Goal: Use online tool/utility: Utilize a website feature to perform a specific function

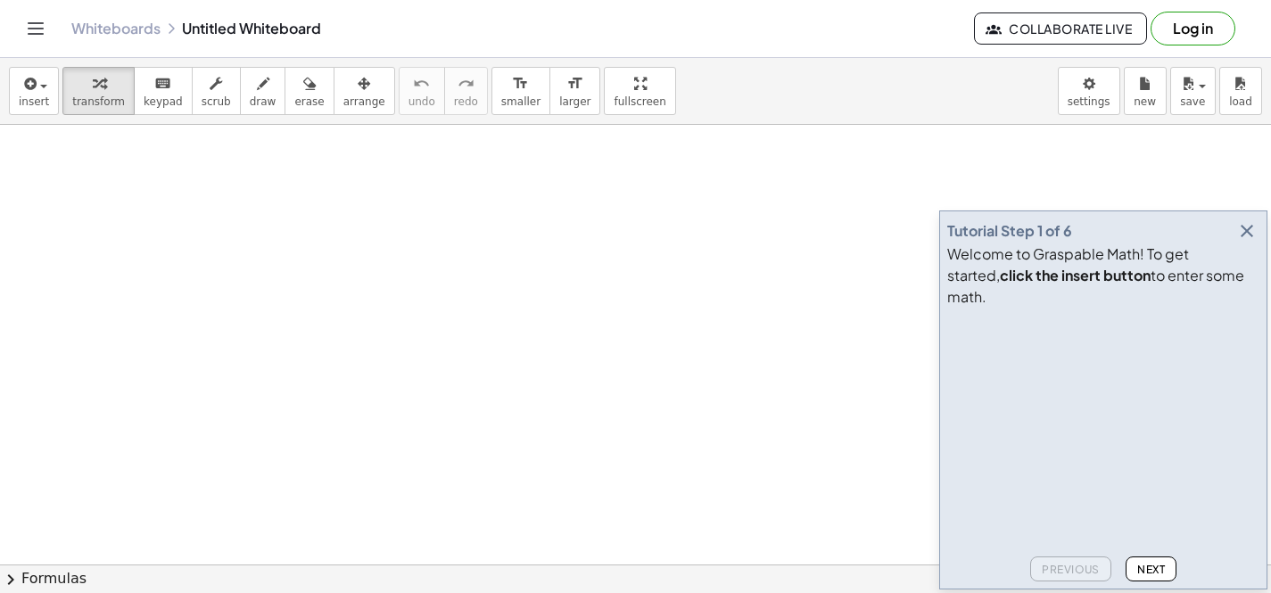
click at [1242, 243] on button "button" at bounding box center [1246, 231] width 25 height 25
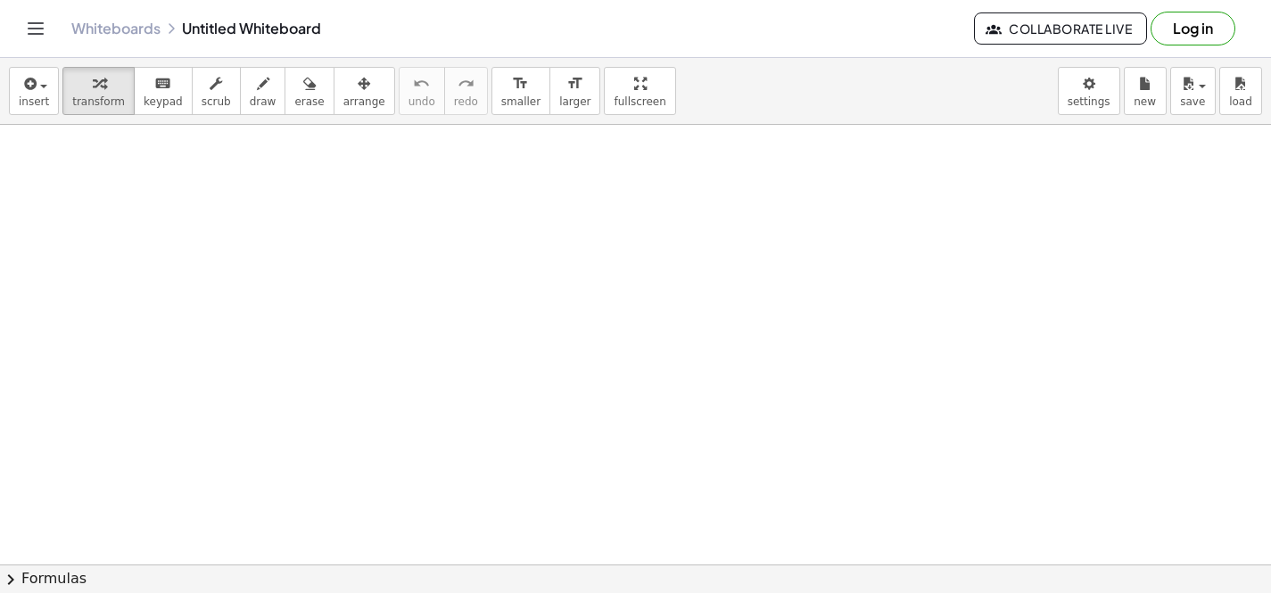
scroll to position [107, 0]
click at [171, 111] on button "keyboard keypad" at bounding box center [163, 91] width 59 height 48
click at [173, 109] on button "keyboard keypad" at bounding box center [163, 91] width 59 height 48
click at [171, 243] on div at bounding box center [635, 457] width 1271 height 879
click at [152, 110] on button "keyboard keypad" at bounding box center [163, 91] width 59 height 48
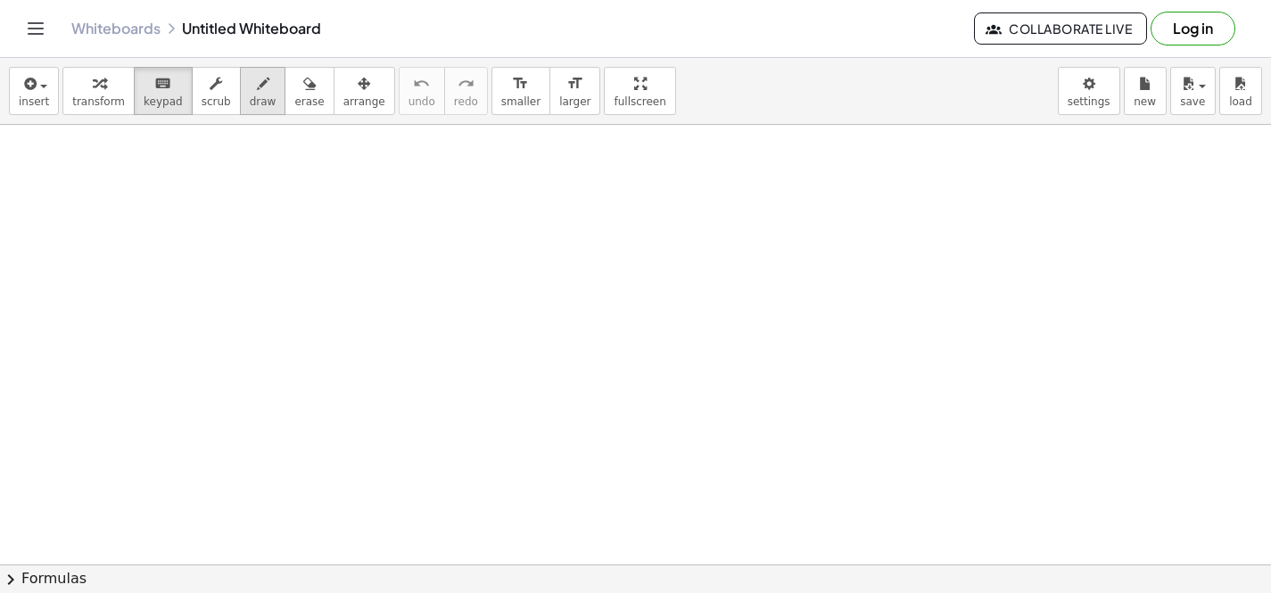
click at [257, 91] on icon "button" at bounding box center [263, 83] width 12 height 21
drag, startPoint x: 301, startPoint y: 245, endPoint x: 381, endPoint y: 288, distance: 90.2
click at [381, 288] on div at bounding box center [635, 457] width 1271 height 879
click at [290, 93] on button "erase" at bounding box center [309, 91] width 49 height 48
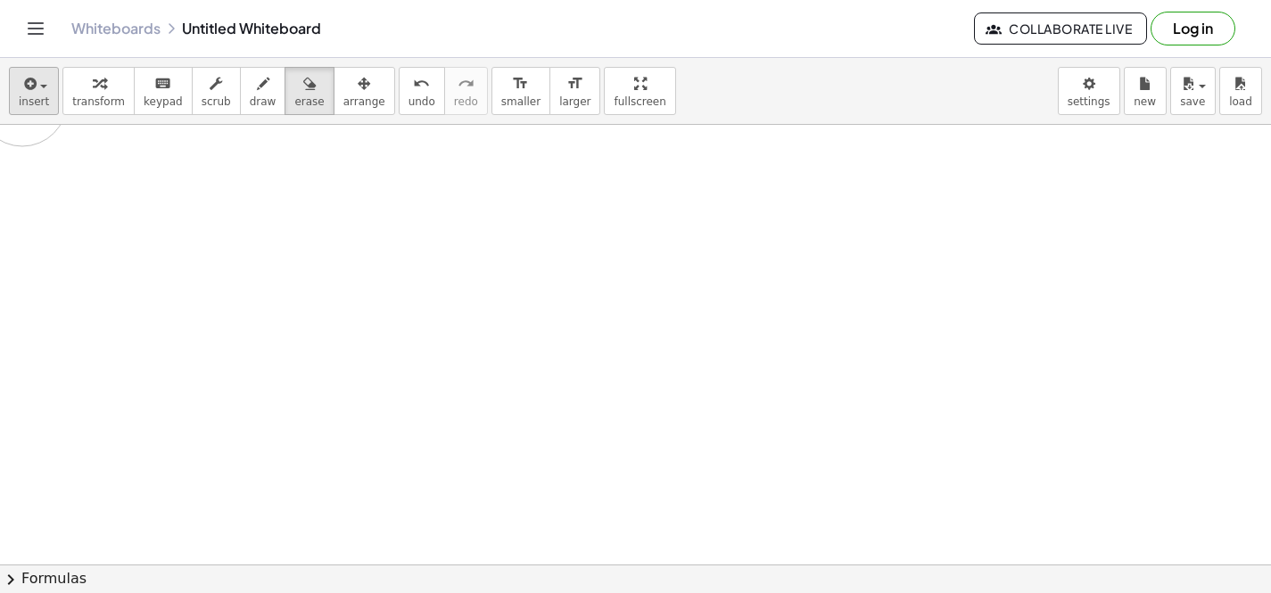
drag, startPoint x: 279, startPoint y: 197, endPoint x: 22, endPoint y: 97, distance: 275.6
click at [22, 97] on div "insert select one: Math Expression Function Text Youtube Video Graphing Geometr…" at bounding box center [635, 325] width 1271 height 535
click at [97, 89] on icon "button" at bounding box center [99, 83] width 12 height 21
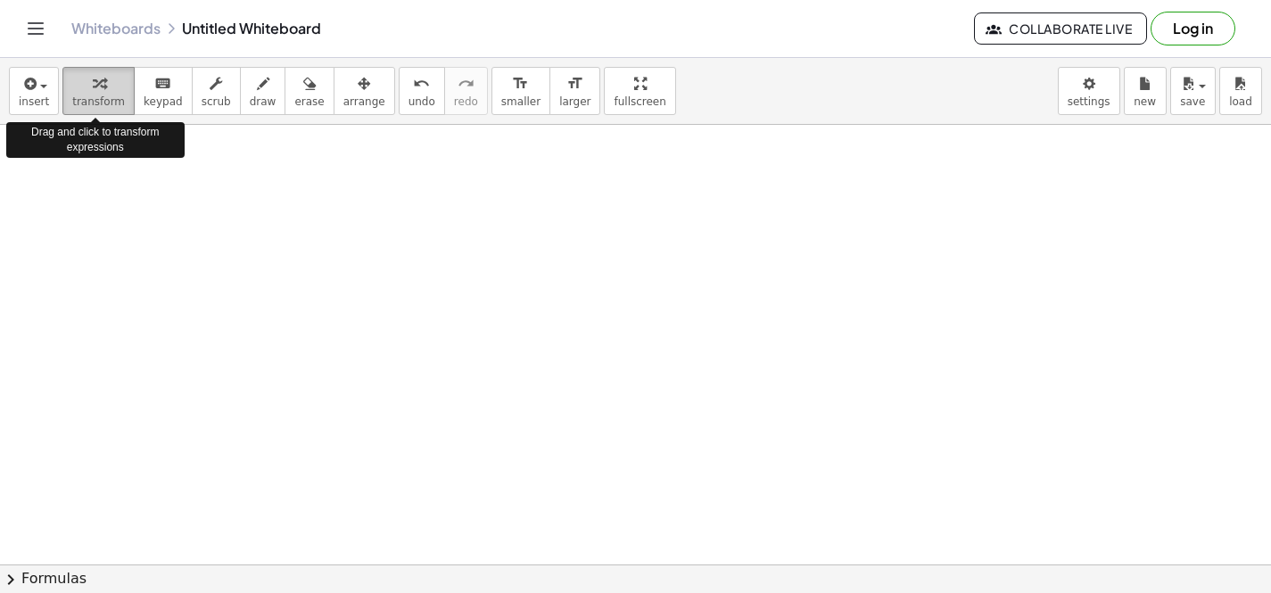
click at [97, 89] on icon "button" at bounding box center [99, 83] width 12 height 21
click at [98, 90] on icon "button" at bounding box center [99, 83] width 12 height 21
drag, startPoint x: 98, startPoint y: 90, endPoint x: 103, endPoint y: 103, distance: 14.1
click at [103, 103] on button "transform" at bounding box center [98, 91] width 72 height 48
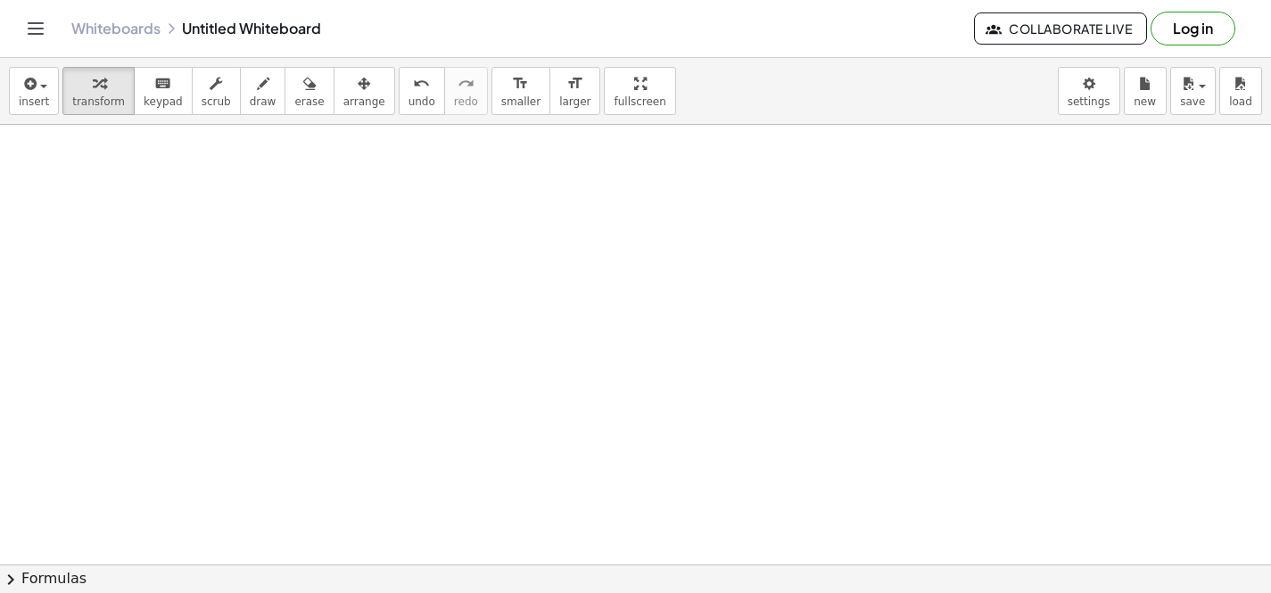
click at [230, 360] on div at bounding box center [635, 457] width 1271 height 879
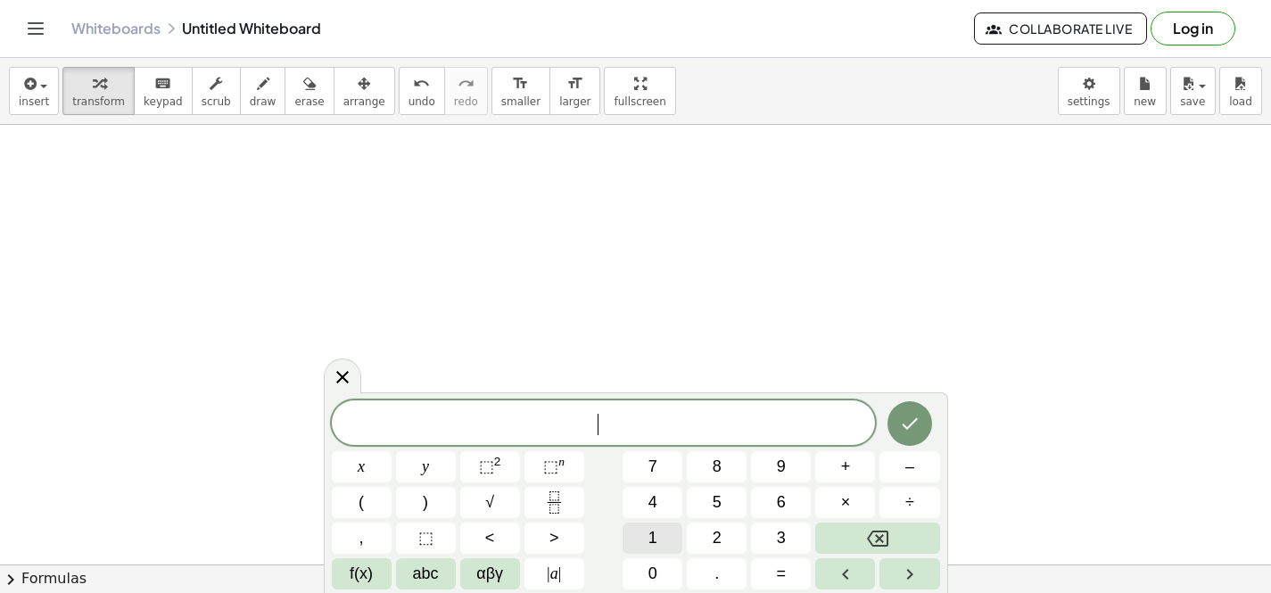
click at [643, 551] on button "1" at bounding box center [653, 538] width 60 height 31
click at [653, 572] on span "0" at bounding box center [652, 574] width 9 height 24
click at [411, 566] on button "abc" at bounding box center [426, 573] width 60 height 31
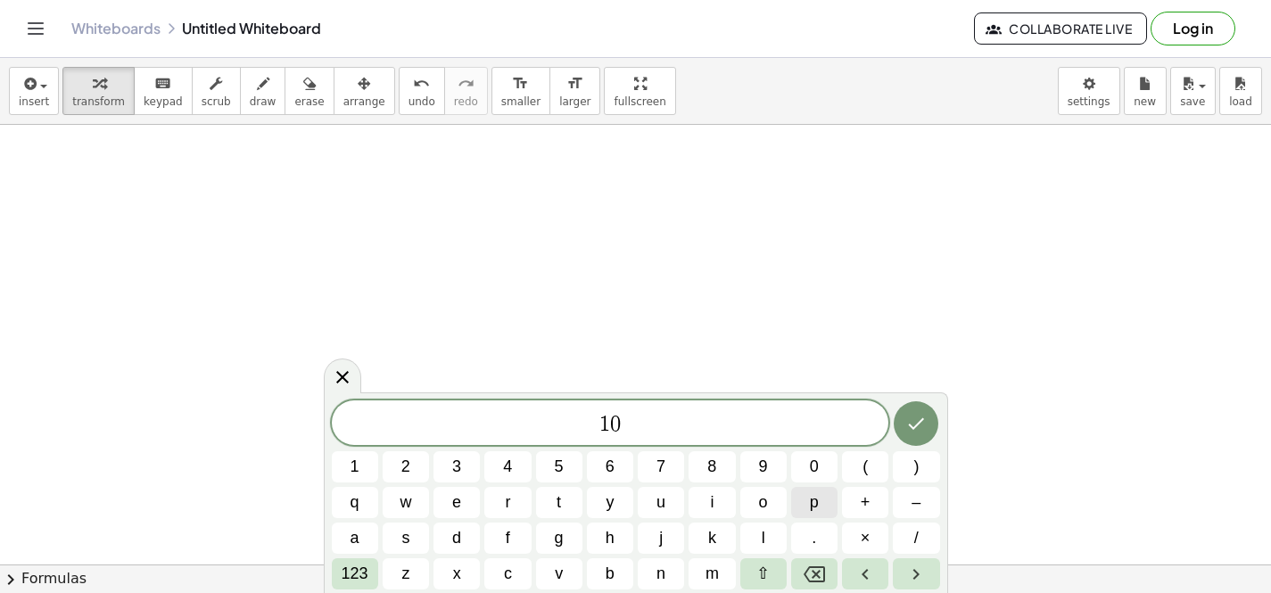
click at [821, 508] on button "p" at bounding box center [814, 502] width 46 height 31
click at [349, 570] on span "123" at bounding box center [355, 574] width 27 height 24
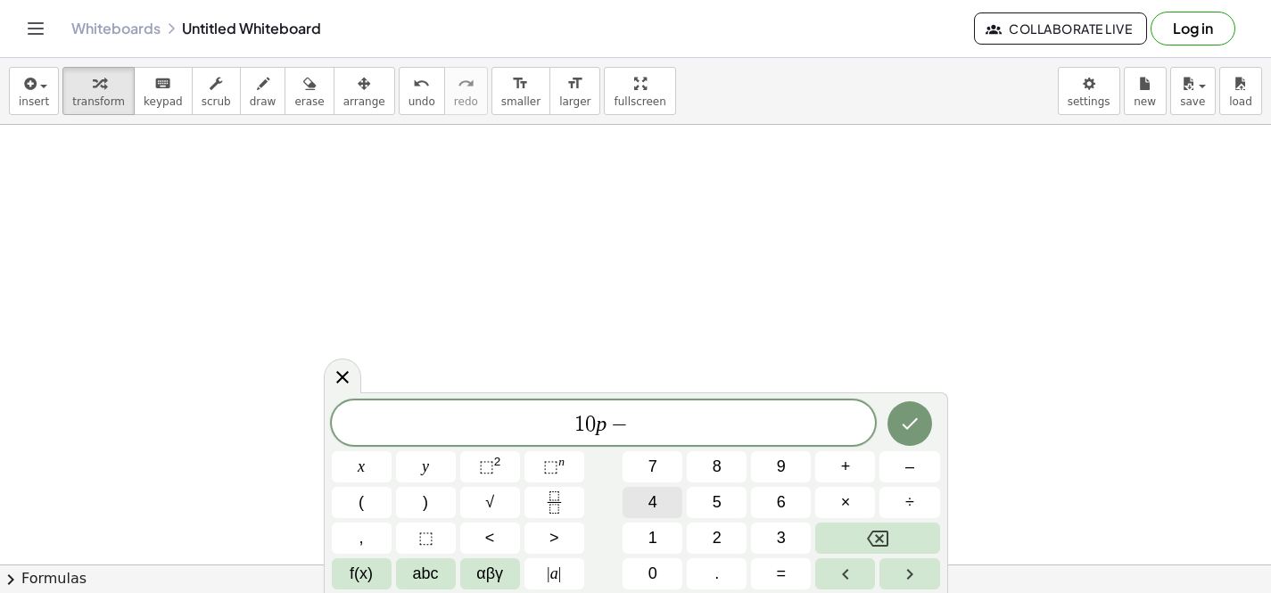
click at [649, 496] on span "4" at bounding box center [652, 503] width 9 height 24
click at [842, 470] on span "+" at bounding box center [846, 467] width 10 height 24
click at [700, 536] on button "2" at bounding box center [717, 538] width 60 height 31
click at [426, 564] on span "abc" at bounding box center [426, 574] width 26 height 24
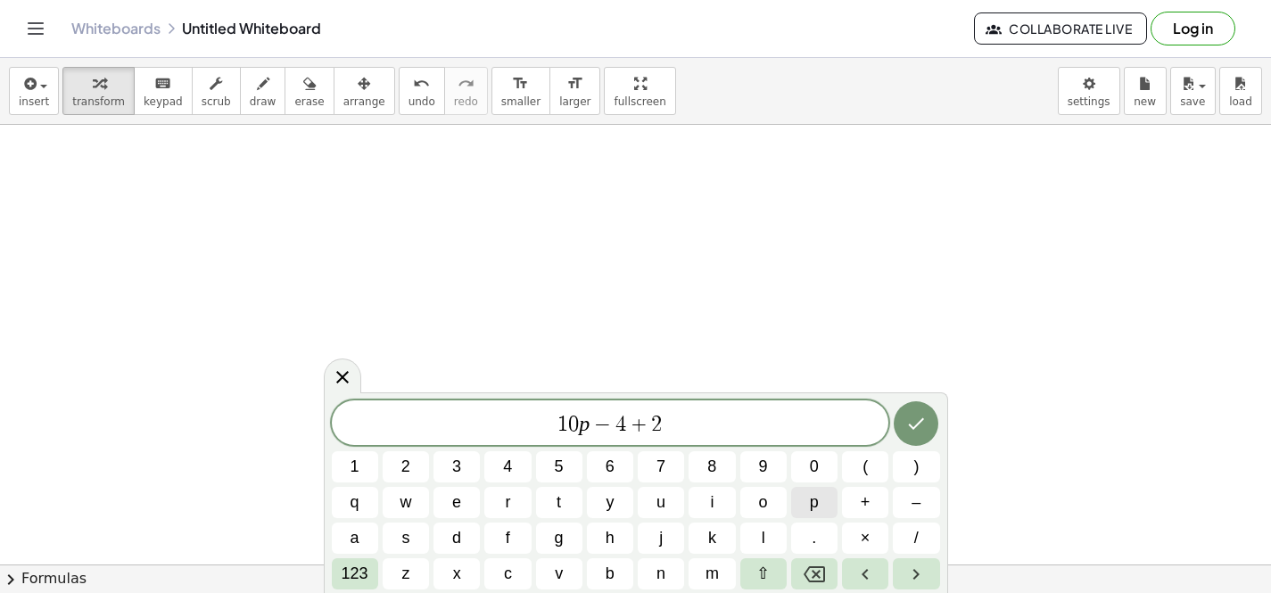
click at [799, 509] on button "p" at bounding box center [814, 502] width 46 height 31
click at [854, 505] on button "+" at bounding box center [865, 502] width 46 height 31
click at [359, 563] on span "123" at bounding box center [355, 574] width 27 height 24
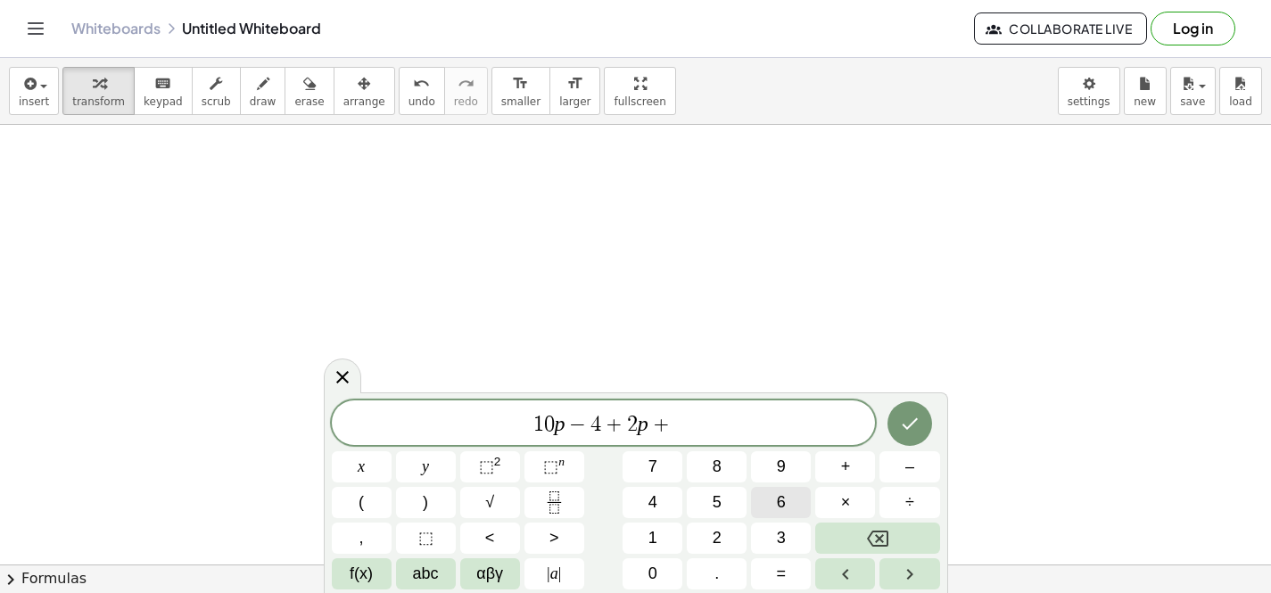
drag, startPoint x: 774, startPoint y: 520, endPoint x: 774, endPoint y: 508, distance: 11.6
click at [774, 508] on div "1 0 p − 4 + 2 p + x y ⬚ 2 ⬚ n 7 8 9 + – ( ) √ 4 5 6 × ÷ , ⬚ < > 1 2 3 f(x) abc …" at bounding box center [636, 494] width 608 height 189
click at [774, 508] on button "6" at bounding box center [781, 502] width 60 height 31
click at [915, 425] on icon "Done" at bounding box center [909, 423] width 21 height 21
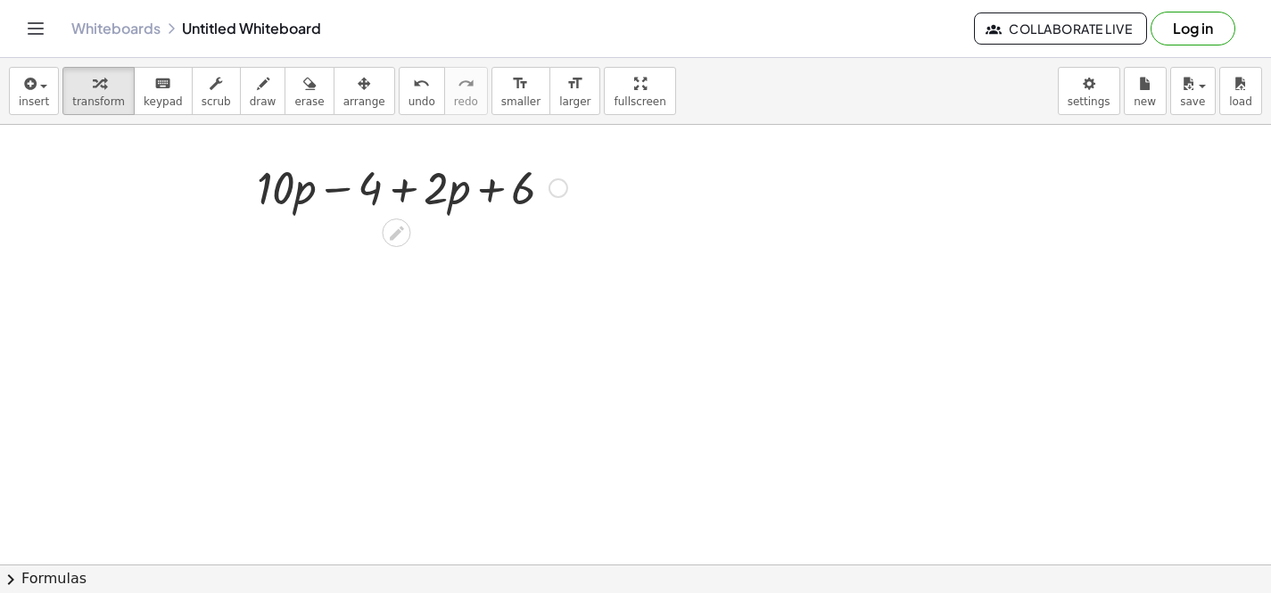
scroll to position [318, 0]
drag, startPoint x: 261, startPoint y: 186, endPoint x: 432, endPoint y: 194, distance: 170.5
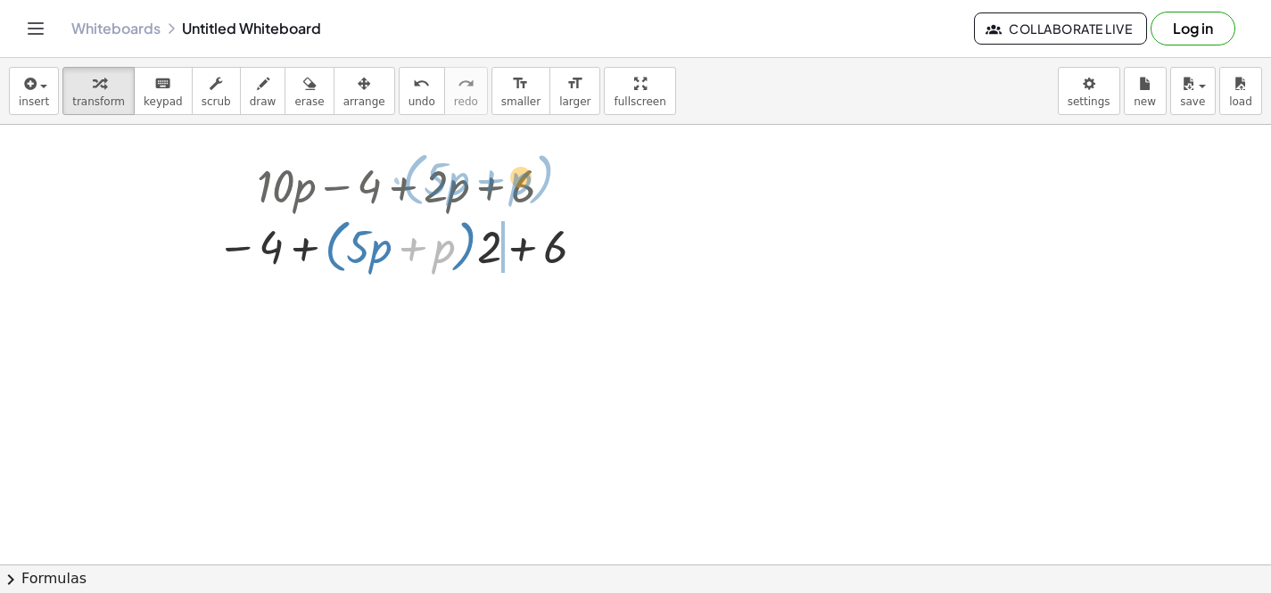
drag, startPoint x: 430, startPoint y: 227, endPoint x: 488, endPoint y: 208, distance: 61.2
click at [396, 186] on div "+ · 10 · p − 4 + · 2 · p + 6 + · 2 · 5 · p − 4 + · 2 · p + 6 + p · ( + · 5 · p …" at bounding box center [396, 186] width 0 height 0
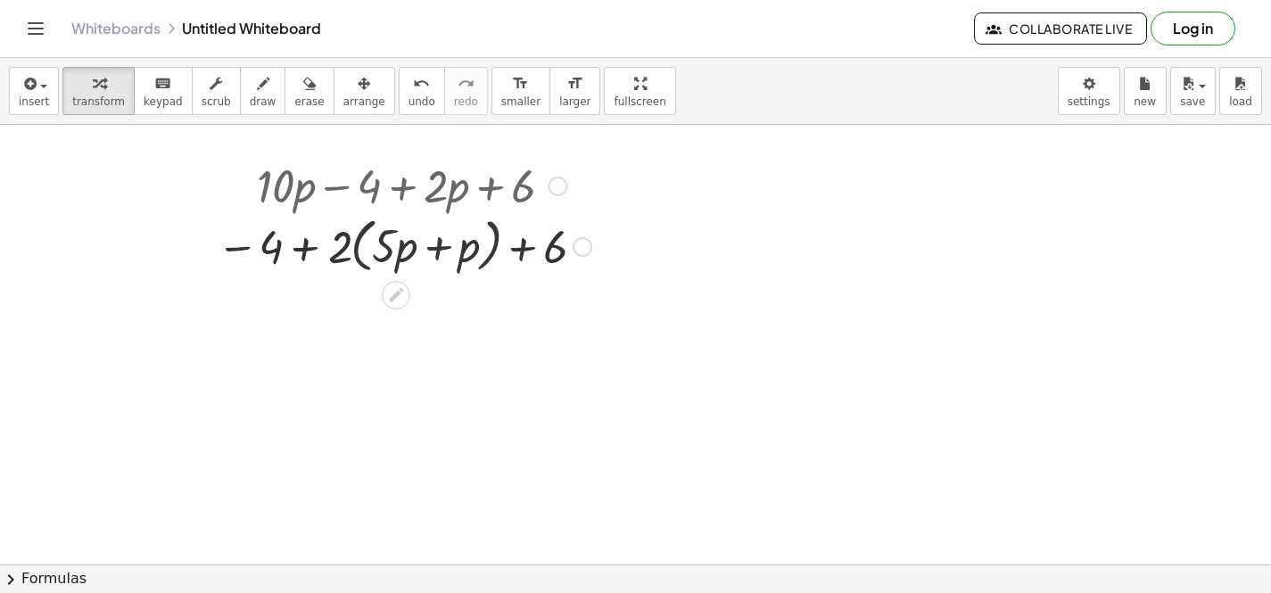
drag, startPoint x: 490, startPoint y: 209, endPoint x: 484, endPoint y: 335, distance: 126.8
click at [484, 284] on div "+ · 10 · p − 4 + · 2 · p + 6 + · 2 · 5 · p − 4 + · 2 · p + 6 + p · ( + · 5 · p …" at bounding box center [397, 217] width 415 height 134
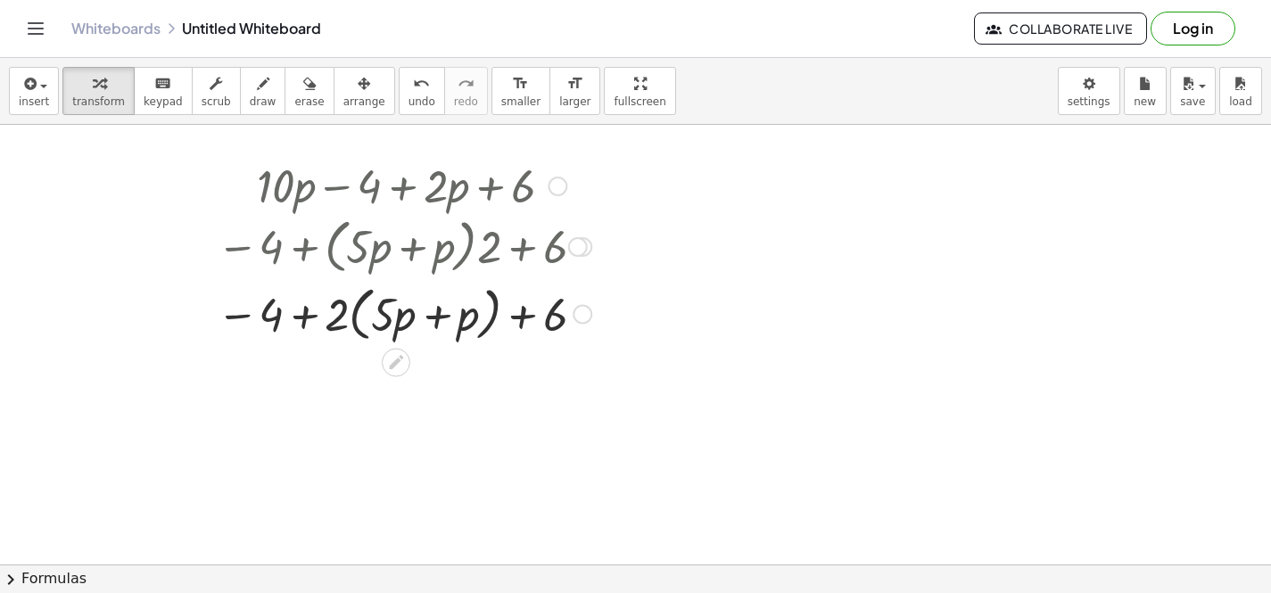
drag, startPoint x: 471, startPoint y: 182, endPoint x: 458, endPoint y: 395, distance: 213.5
click at [458, 395] on div "+ · 10 · p − 4 + · 2 · p + 6 + · 2 · 5 · p − 4 + · 2 · p + 6 − 4 + · ( + · 5 · …" at bounding box center [635, 246] width 1271 height 879
drag, startPoint x: 567, startPoint y: 323, endPoint x: 505, endPoint y: 329, distance: 62.7
click at [485, 336] on div at bounding box center [404, 313] width 392 height 68
drag, startPoint x: 262, startPoint y: 265, endPoint x: 464, endPoint y: 248, distance: 202.3
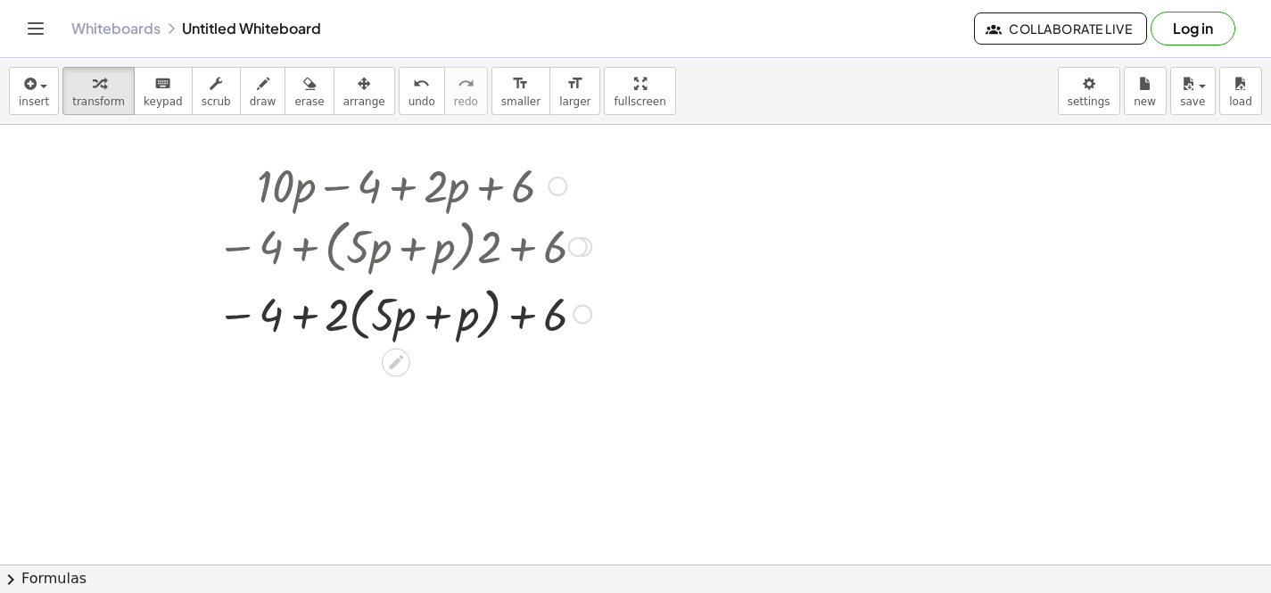
click at [464, 248] on div at bounding box center [404, 245] width 392 height 68
